Goal: Task Accomplishment & Management: Use online tool/utility

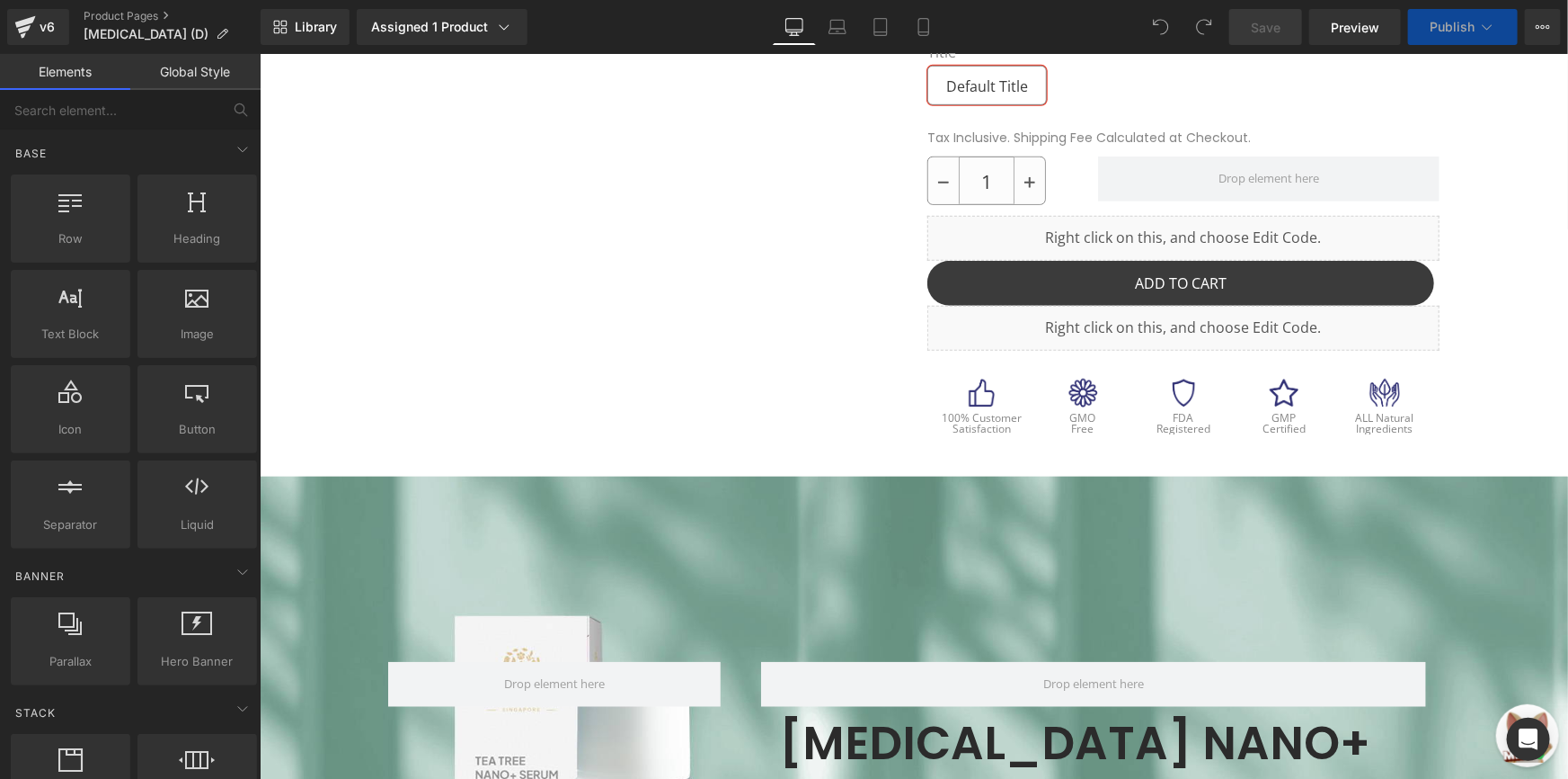
scroll to position [602, 0]
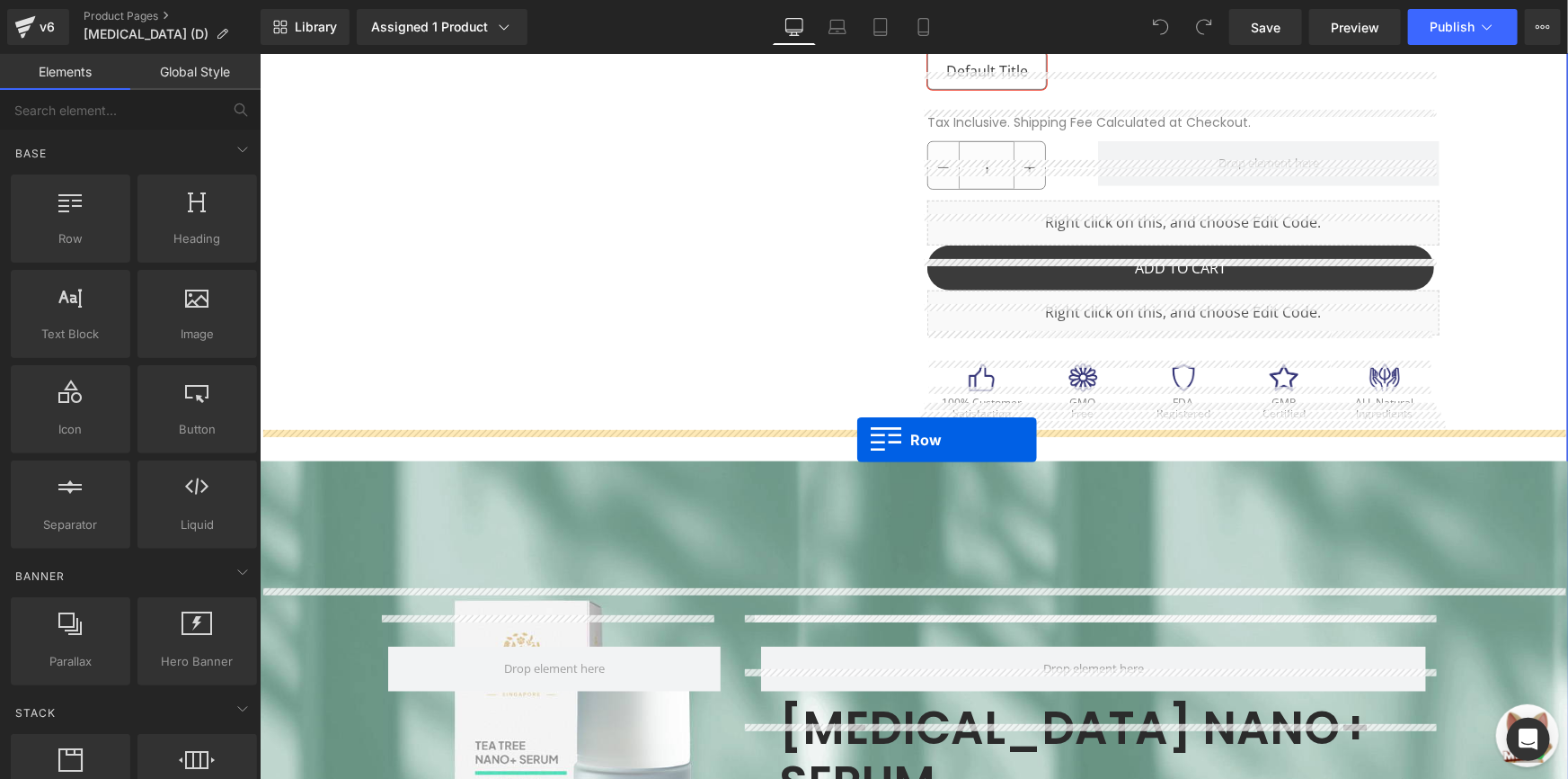
drag, startPoint x: 352, startPoint y: 289, endPoint x: 857, endPoint y: 439, distance: 526.8
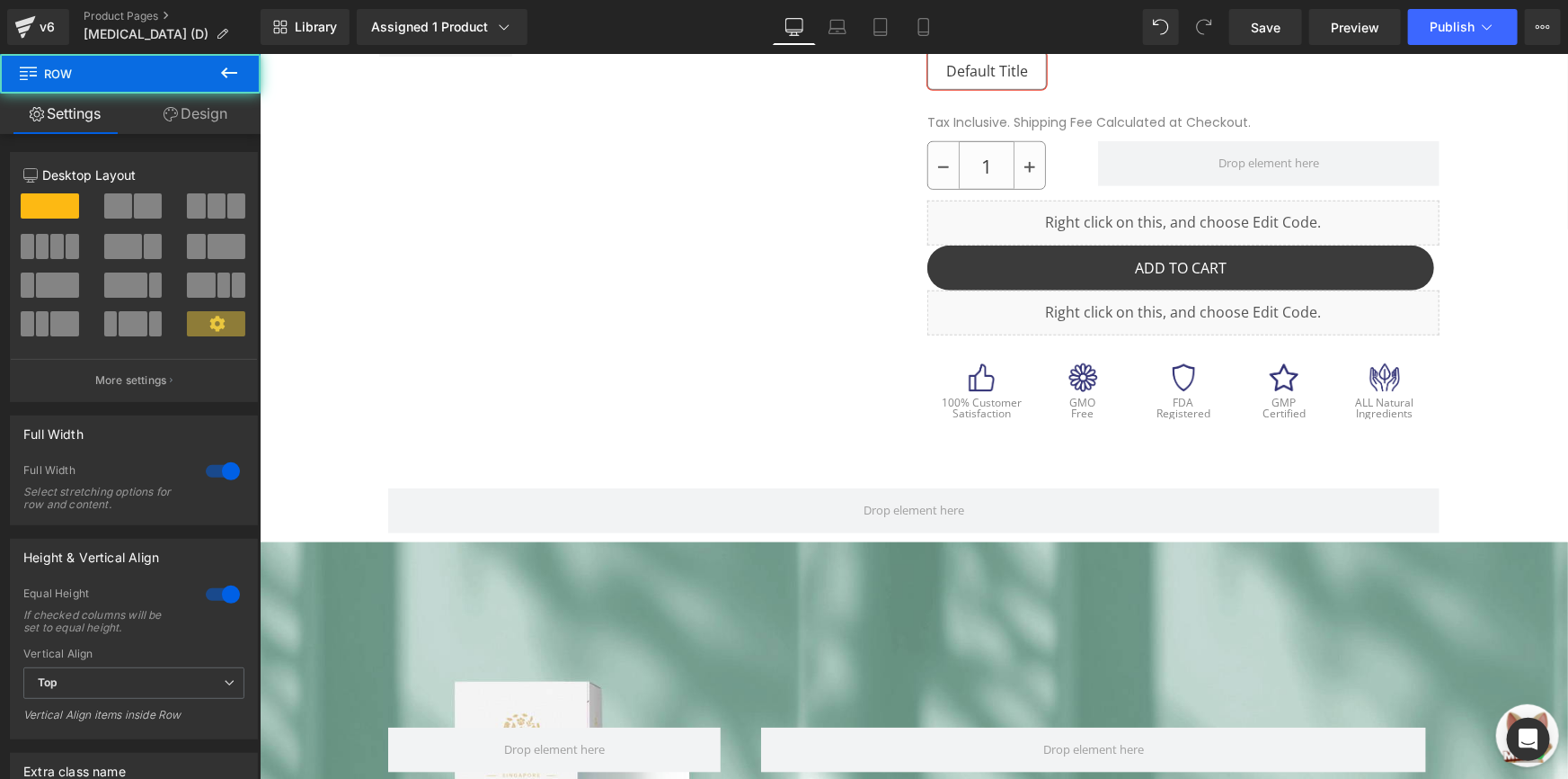
click at [225, 75] on icon at bounding box center [229, 72] width 16 height 11
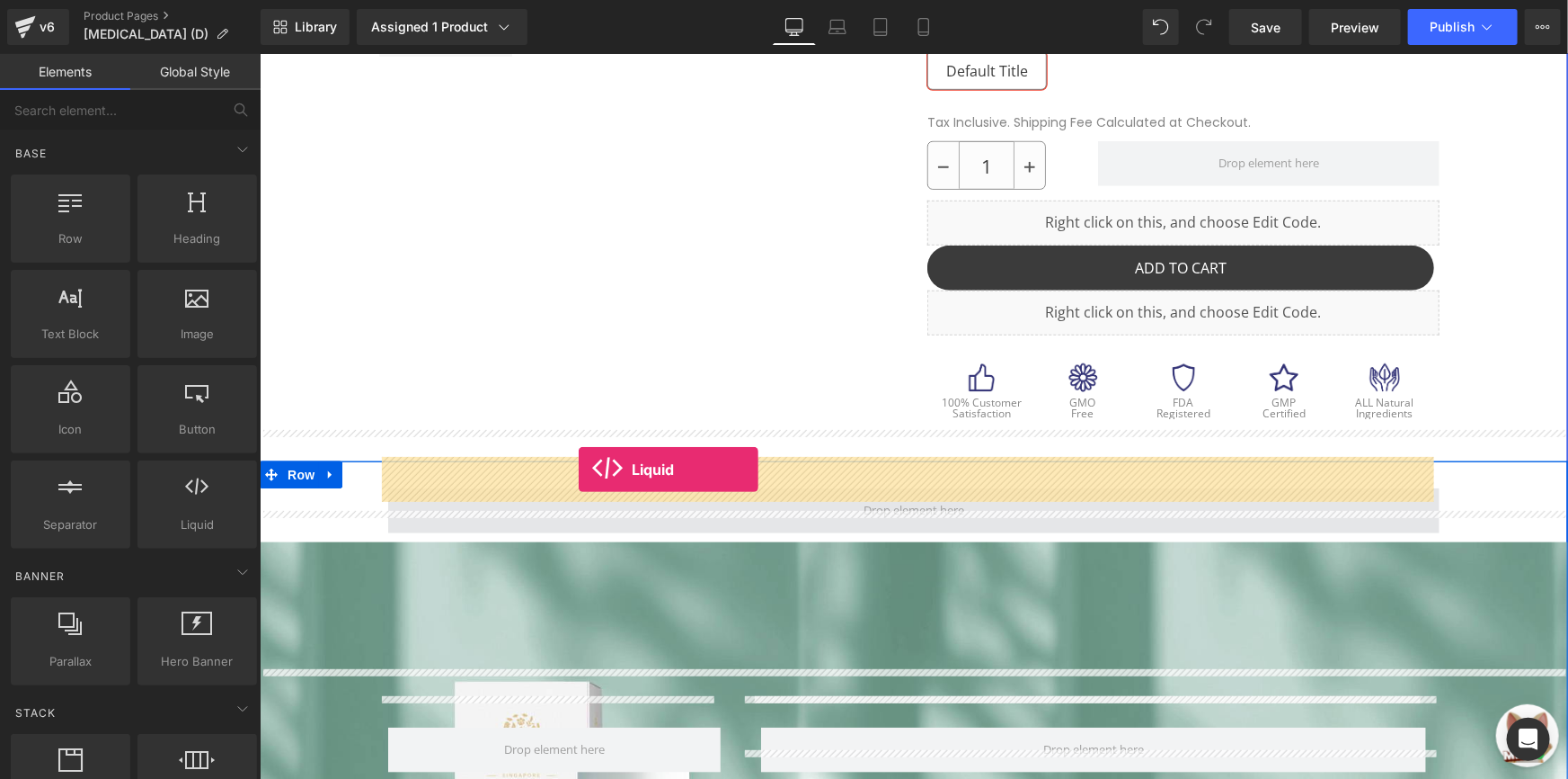
drag, startPoint x: 460, startPoint y: 545, endPoint x: 578, endPoint y: 468, distance: 140.9
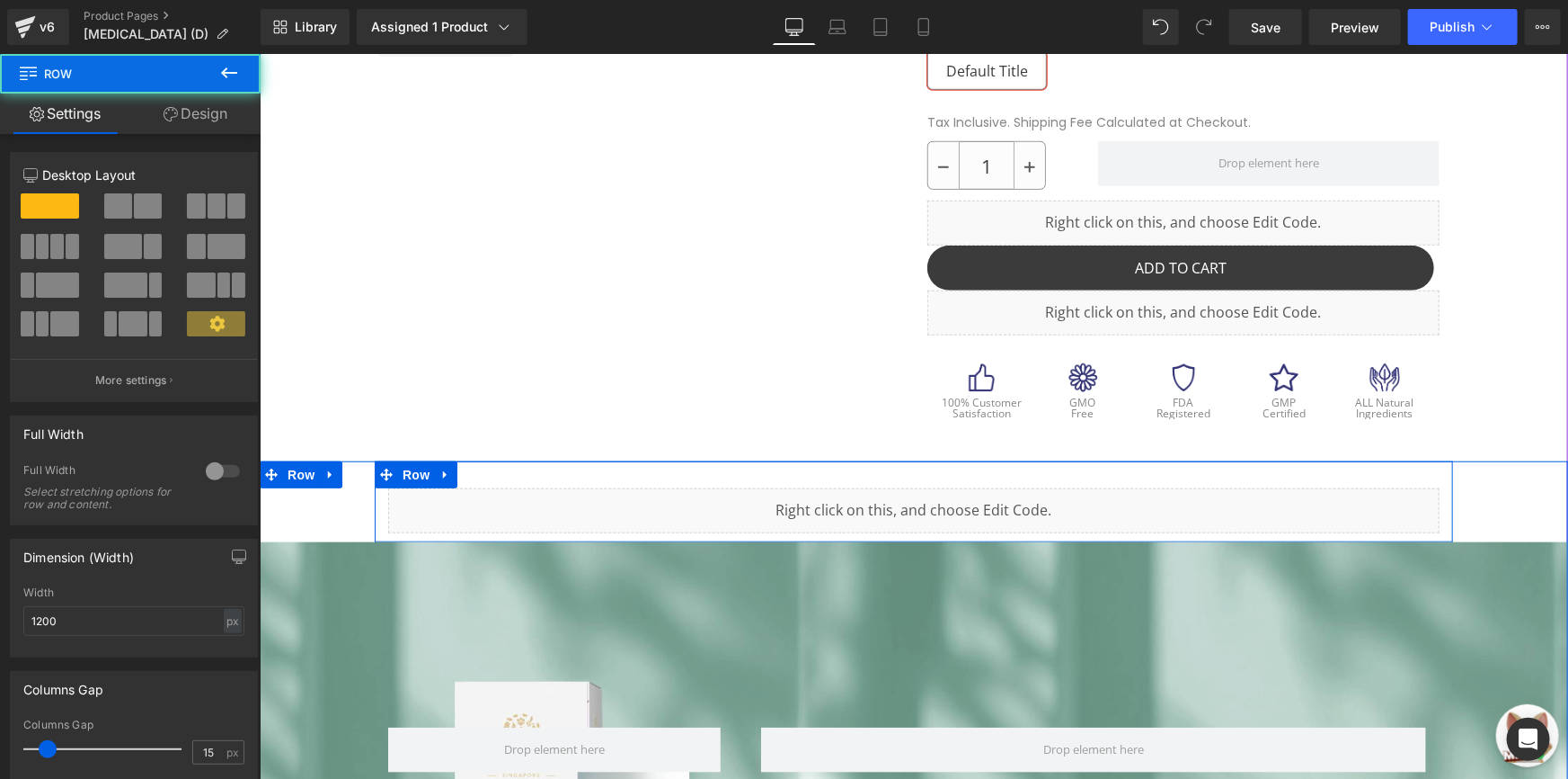
click at [765, 461] on div "Liquid Row" at bounding box center [913, 501] width 1079 height 81
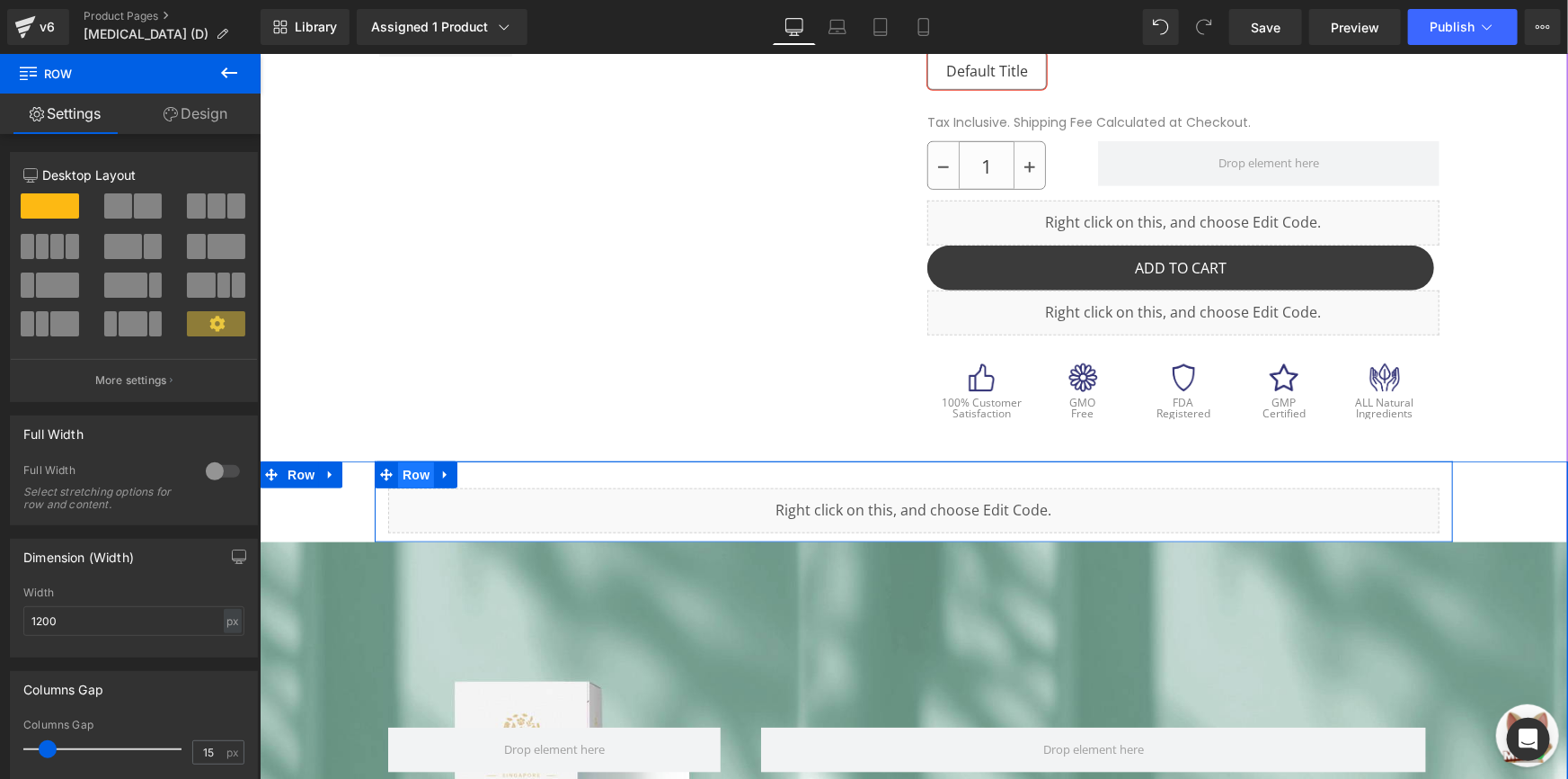
click at [402, 461] on span "Row" at bounding box center [414, 474] width 36 height 27
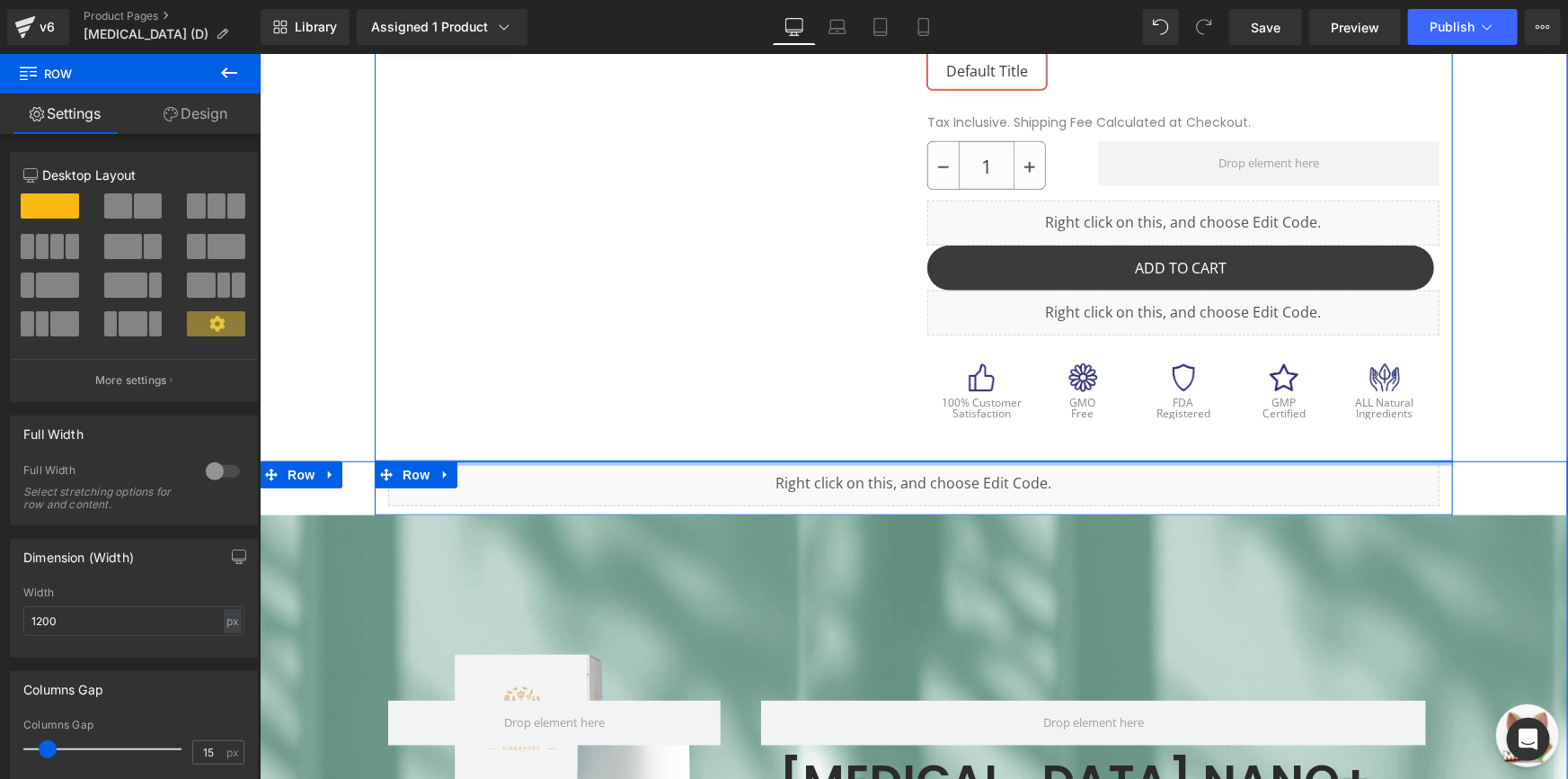
drag, startPoint x: 485, startPoint y: 450, endPoint x: 506, endPoint y: 377, distance: 76.0
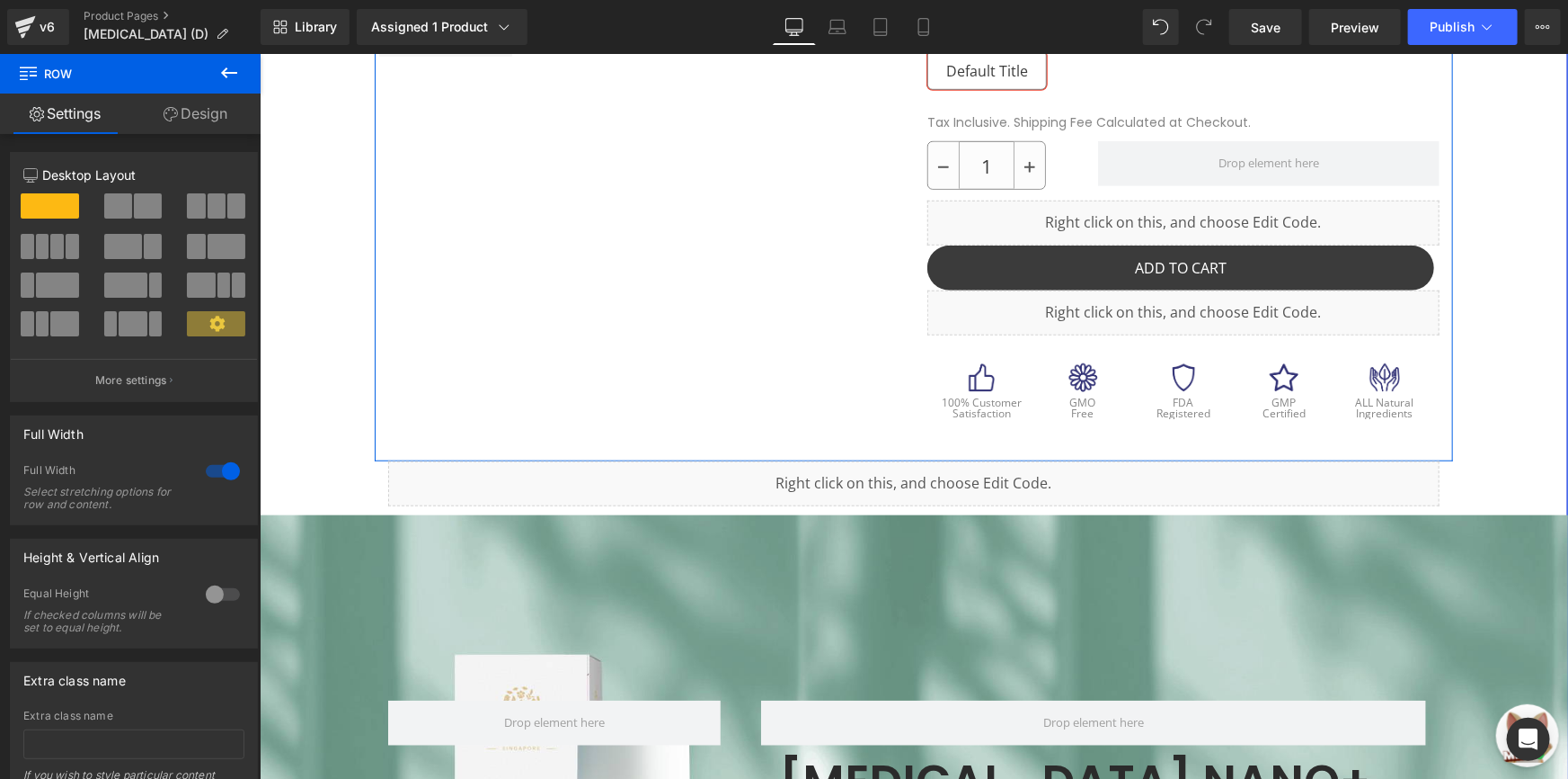
drag, startPoint x: 516, startPoint y: 431, endPoint x: 524, endPoint y: 396, distance: 35.9
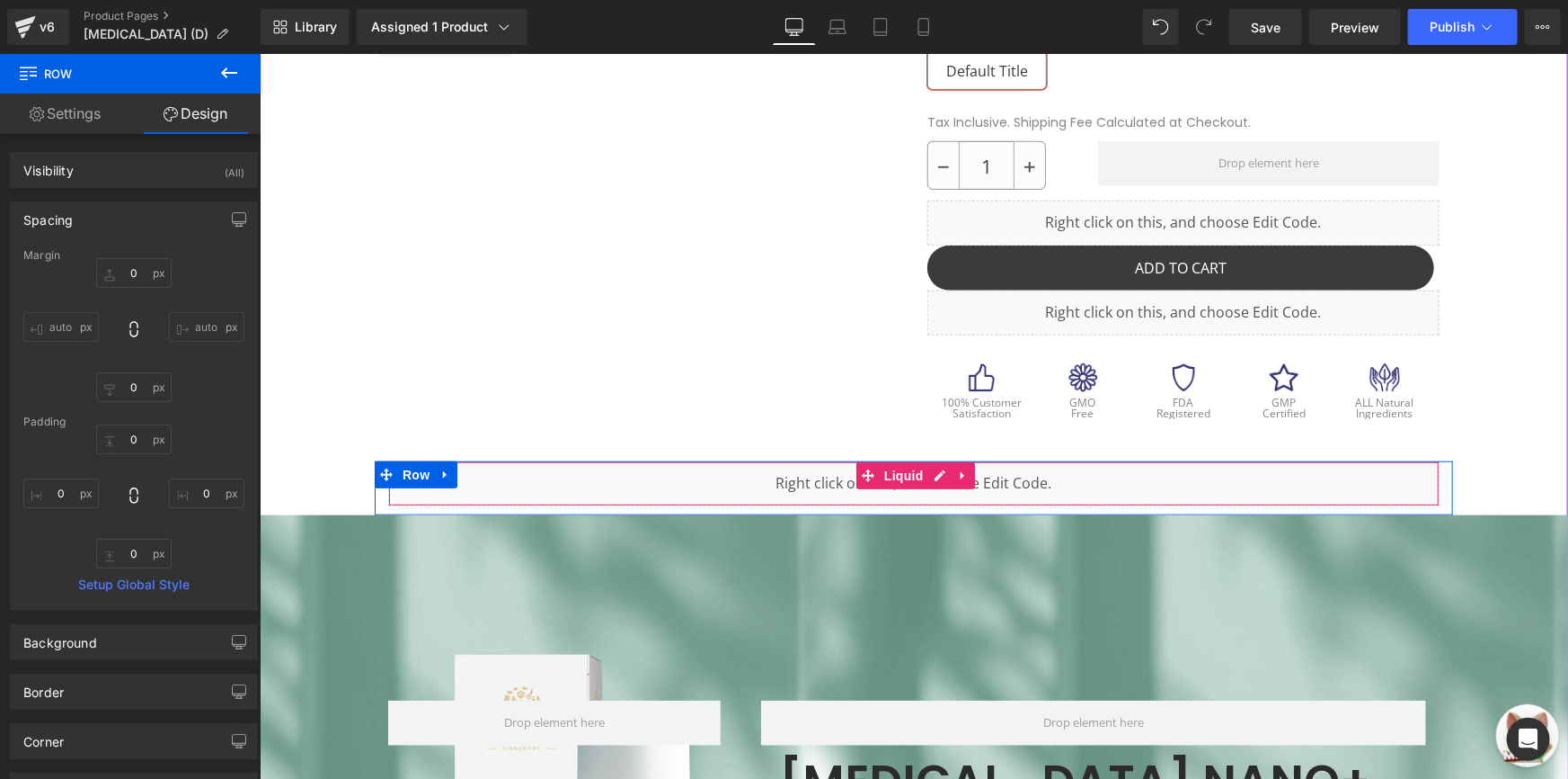
click at [569, 461] on div "Liquid" at bounding box center [913, 483] width 1052 height 45
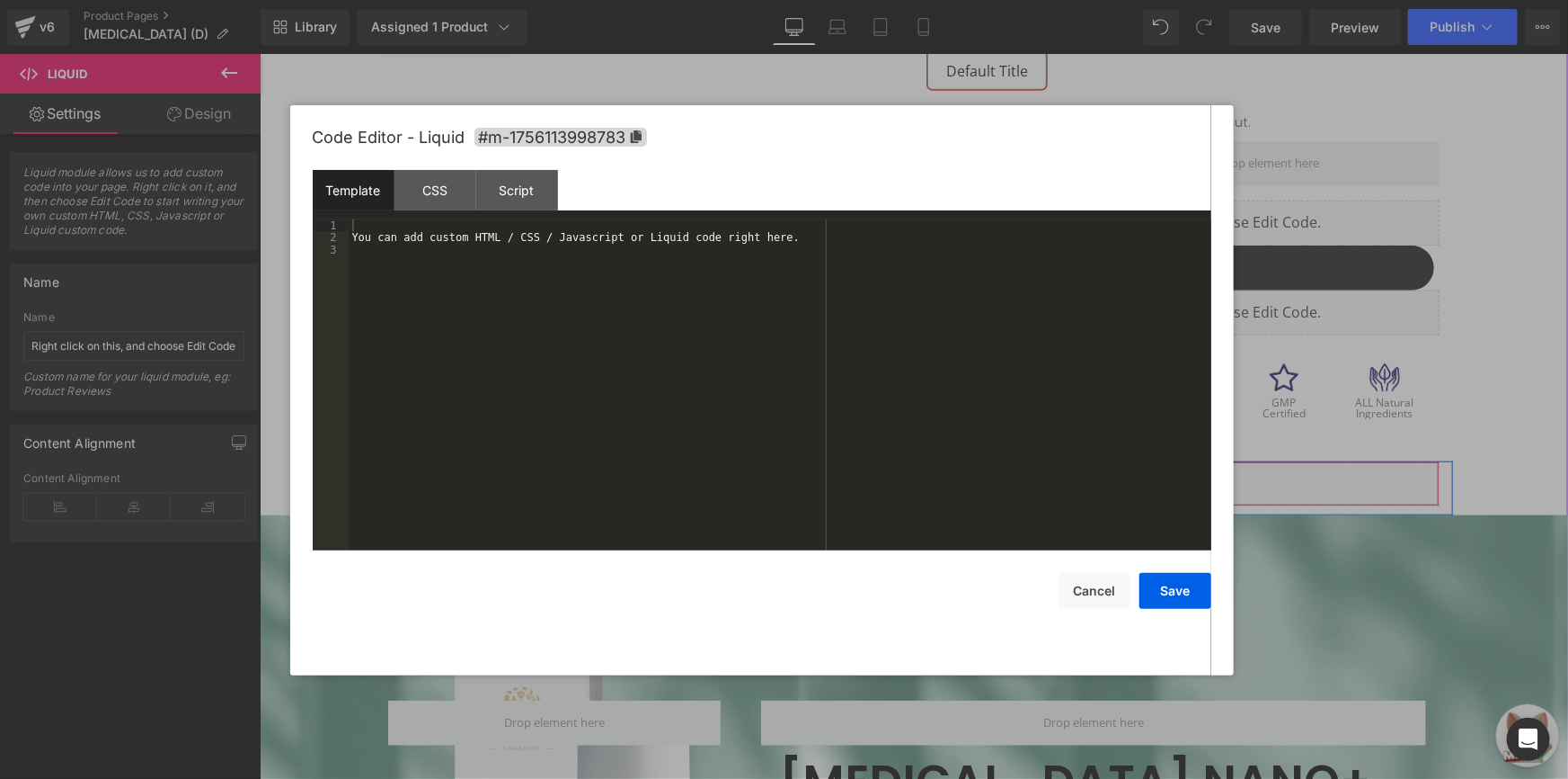
click at [933, 468] on icon at bounding box center [938, 475] width 12 height 13
click at [0, 0] on div "You can add custom HTML / CSS / Javascript or Liquid code right here." at bounding box center [0, 0] width 0 height 0
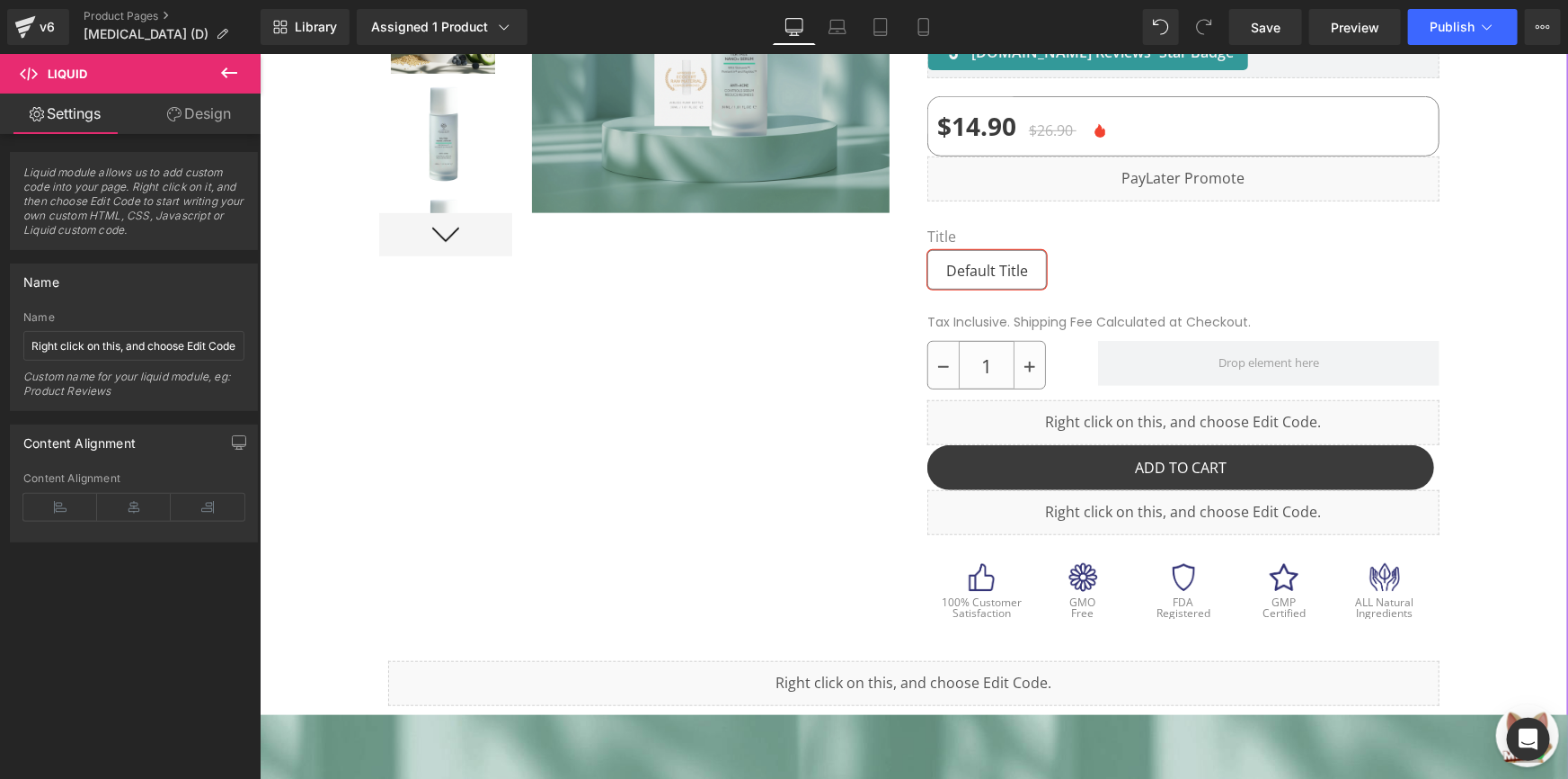
scroll to position [357, 0]
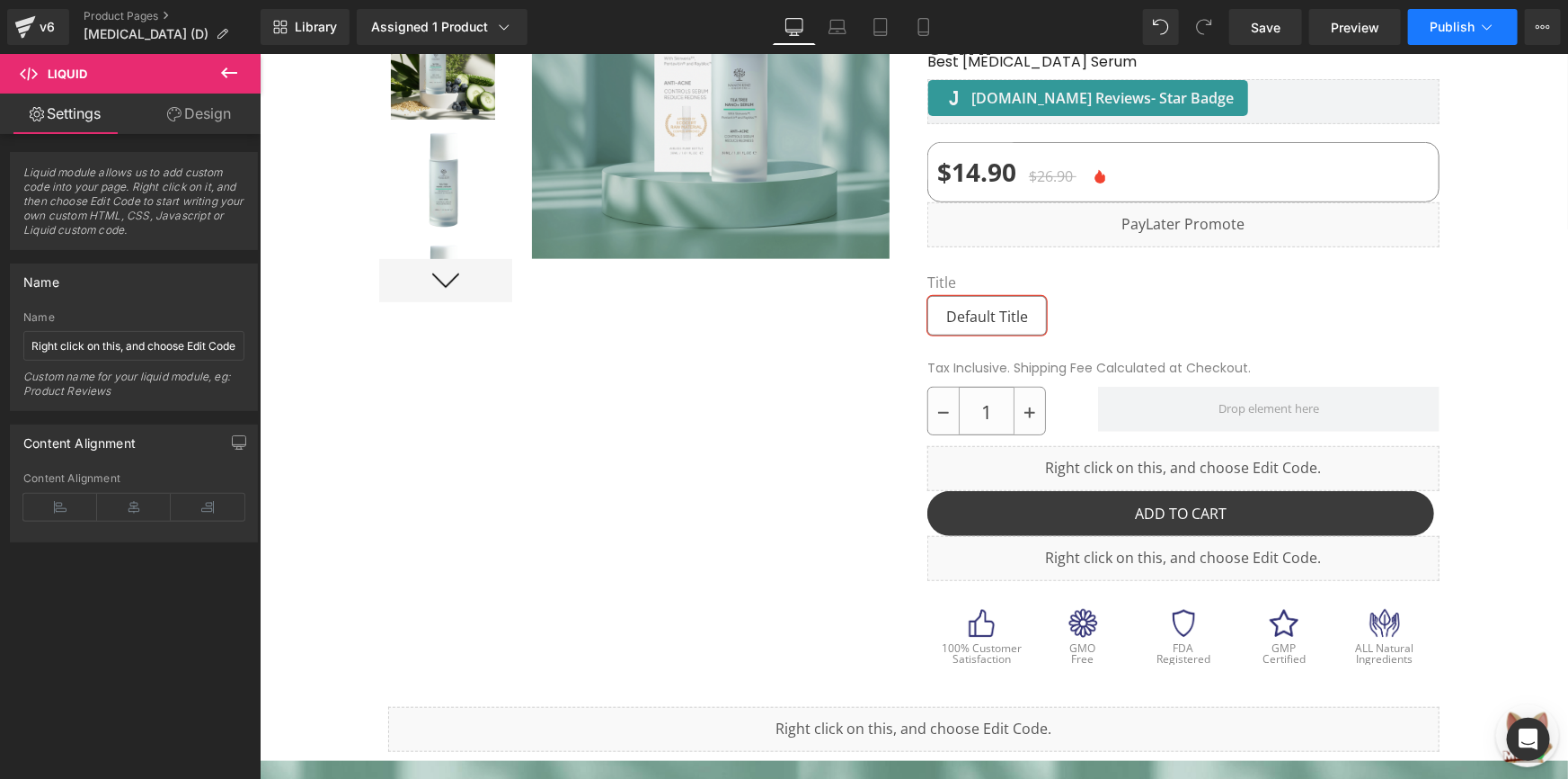
click at [1482, 13] on button "Publish" at bounding box center [1463, 26] width 110 height 36
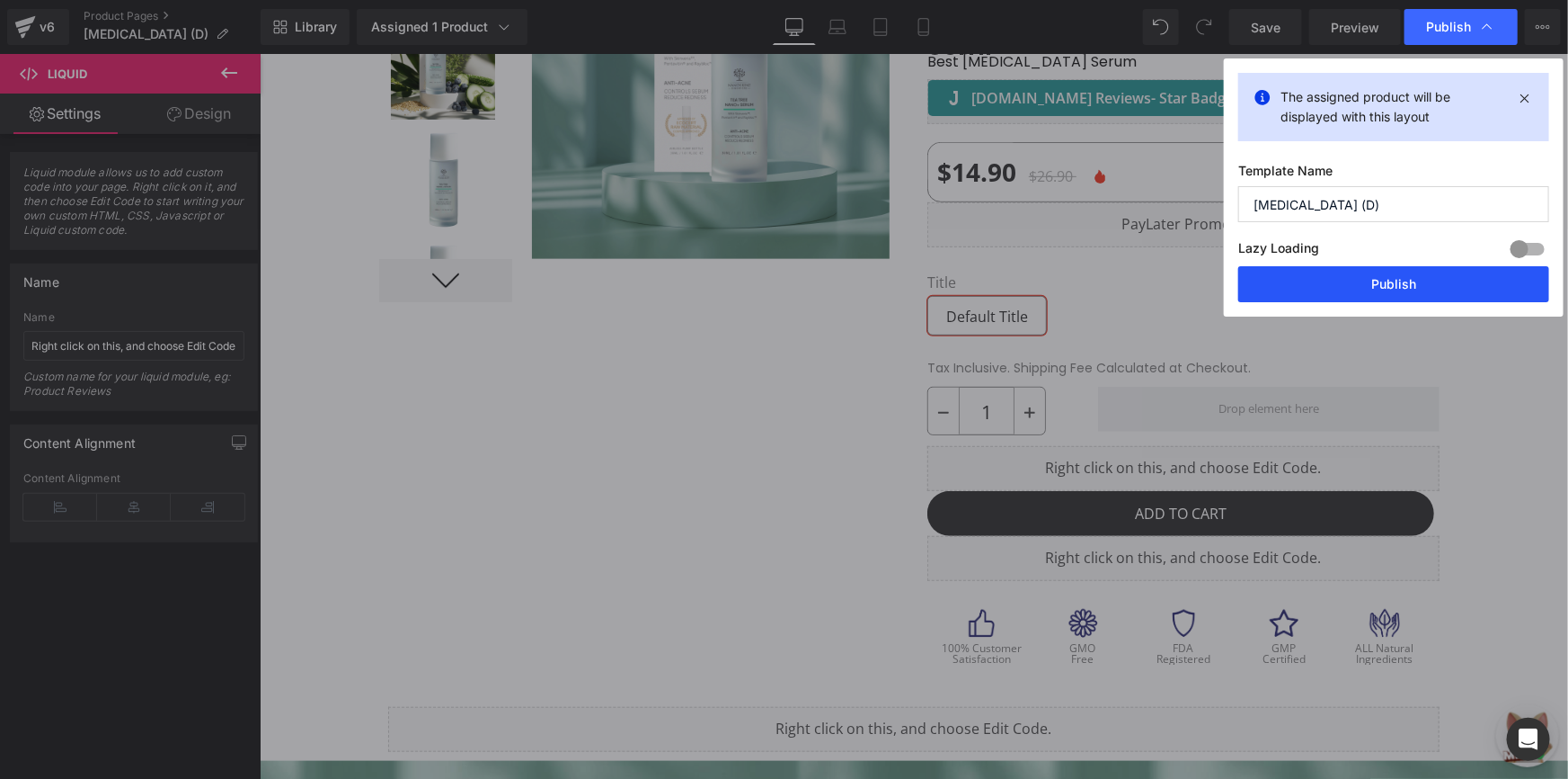
drag, startPoint x: 1435, startPoint y: 288, endPoint x: 786, endPoint y: 252, distance: 650.0
click at [0, 0] on button "Publish" at bounding box center [0, 0] width 0 height 0
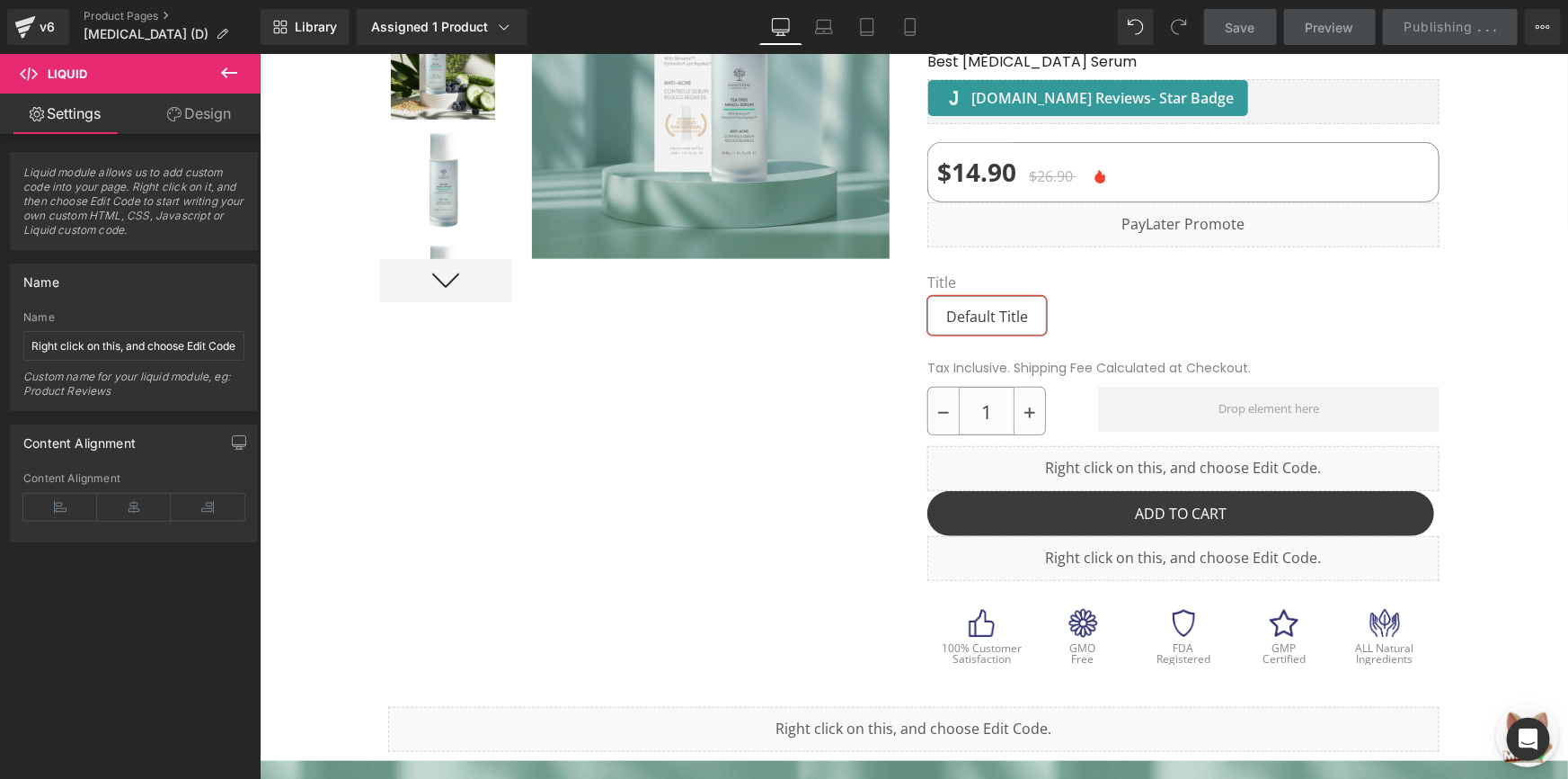
scroll to position [30, 0]
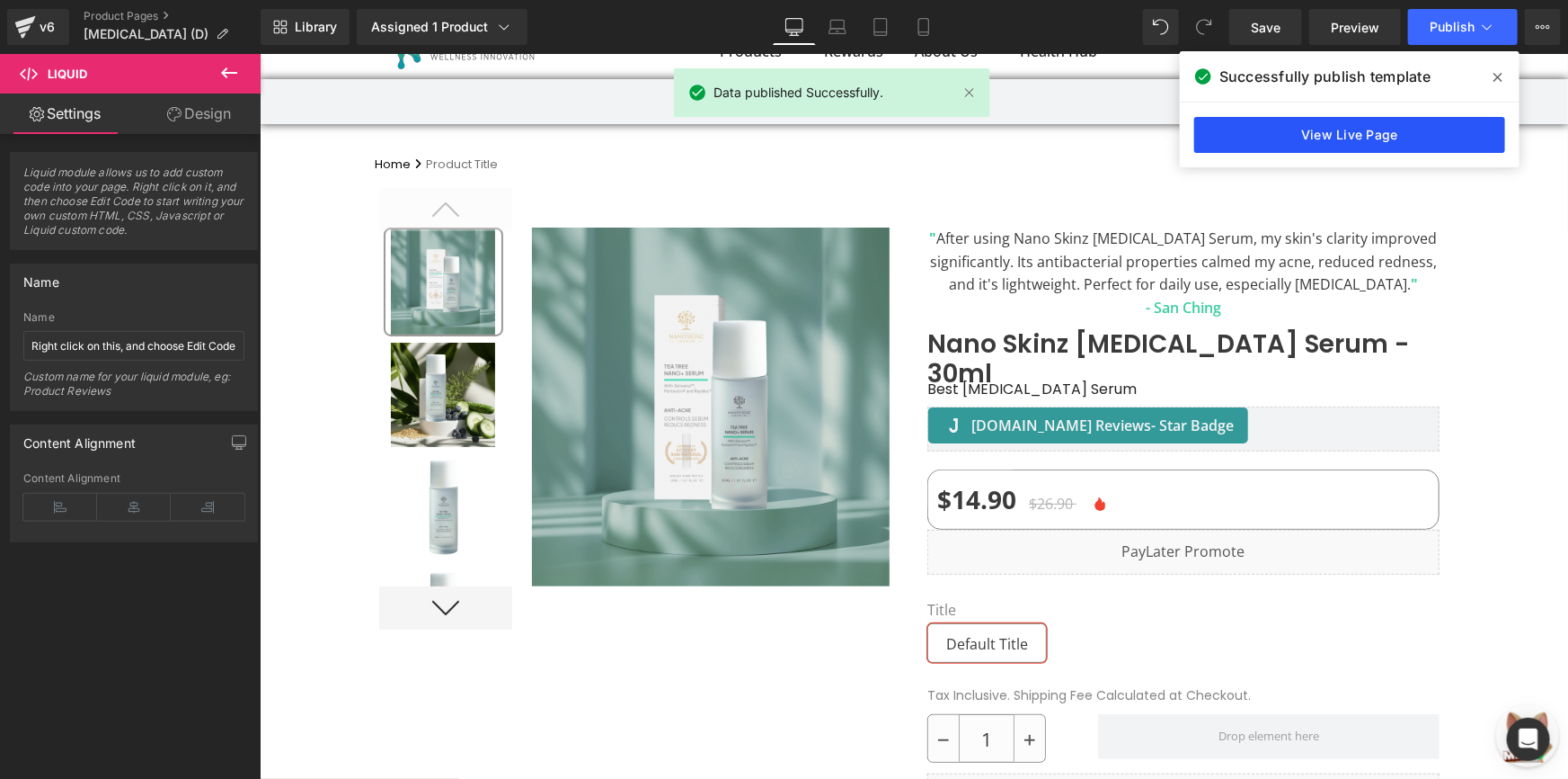
click at [0, 0] on link "View Live Page" at bounding box center [0, 0] width 0 height 0
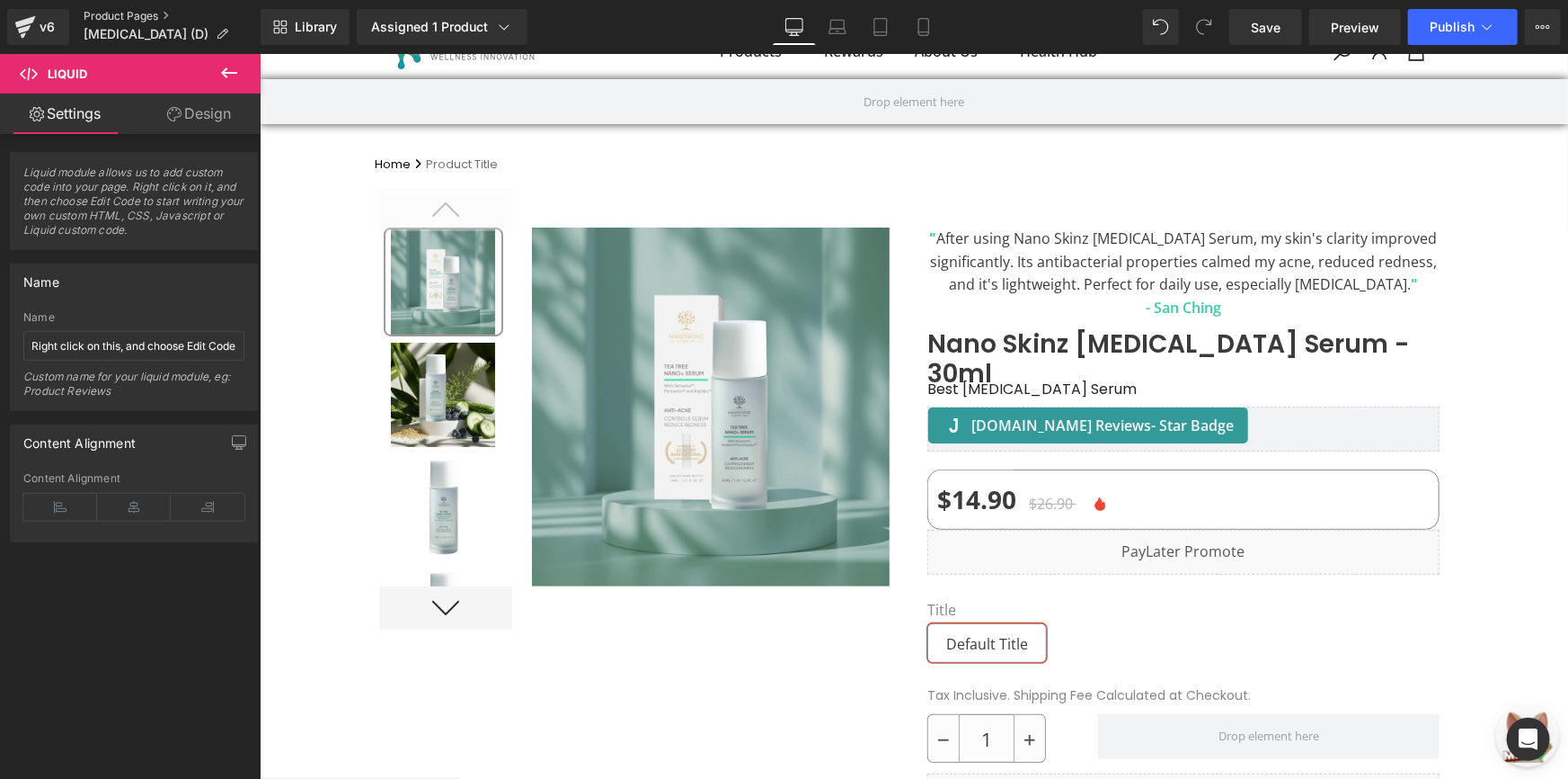
click at [107, 17] on link "Product Pages" at bounding box center [172, 15] width 177 height 14
